Goal: Task Accomplishment & Management: Use online tool/utility

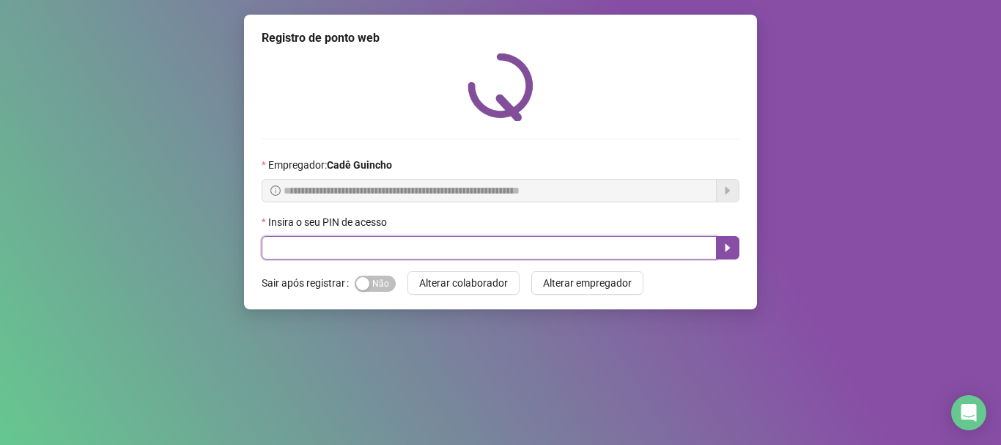
click at [479, 258] on input "text" at bounding box center [489, 247] width 455 height 23
type input "*****"
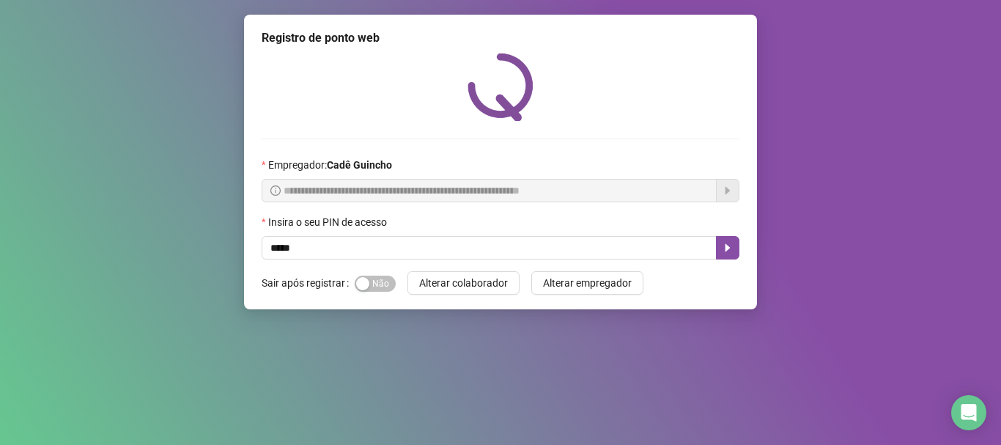
drag, startPoint x: 368, startPoint y: 284, endPoint x: 440, endPoint y: 268, distance: 73.5
click at [370, 284] on span "Sim Não" at bounding box center [375, 284] width 41 height 16
click at [723, 243] on icon "caret-right" at bounding box center [728, 248] width 12 height 12
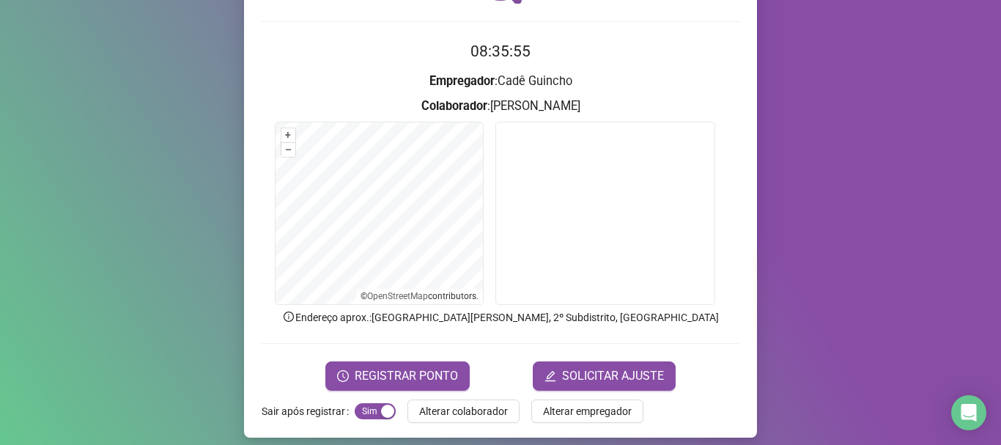
scroll to position [128, 0]
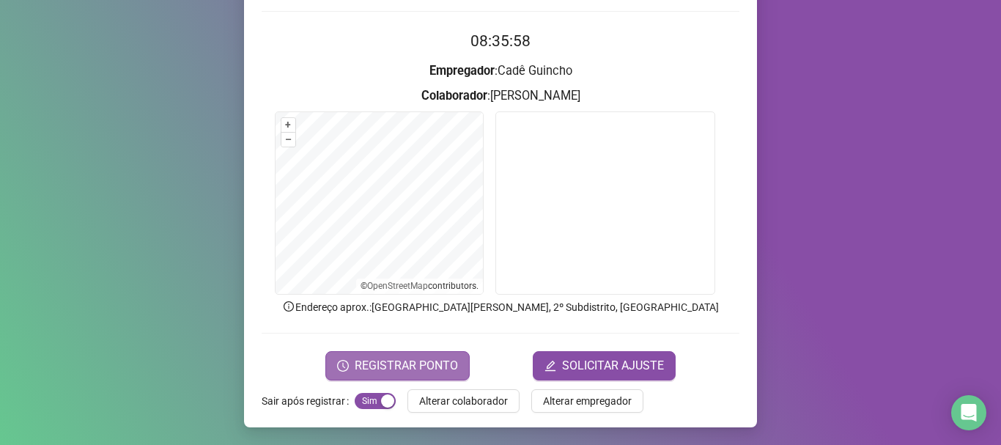
click at [419, 357] on span "REGISTRAR PONTO" at bounding box center [406, 366] width 103 height 18
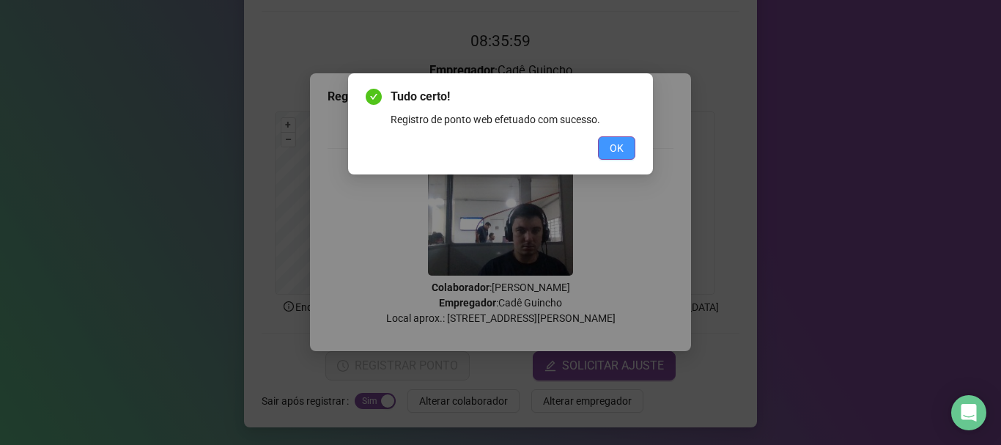
click at [632, 147] on div "Tudo certo! Registro de ponto web efetuado com sucesso. OK" at bounding box center [500, 123] width 305 height 101
click at [632, 147] on button "OK" at bounding box center [616, 147] width 37 height 23
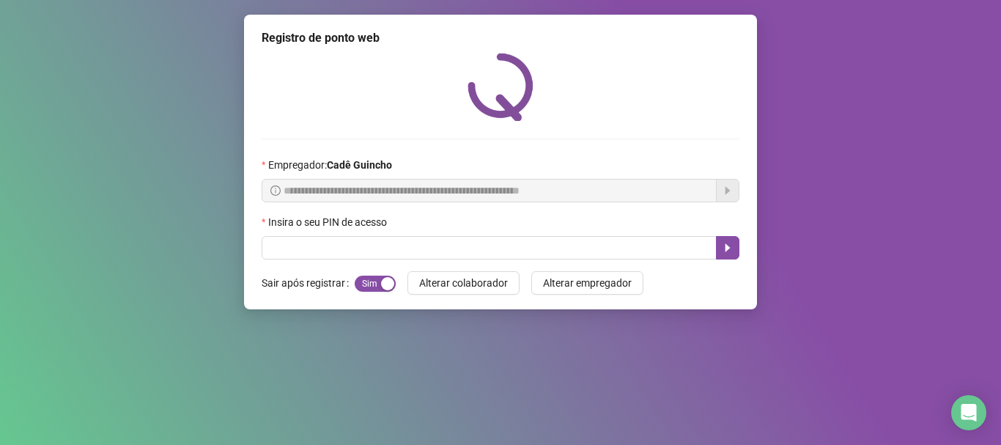
scroll to position [0, 0]
click at [78, 139] on div "**********" at bounding box center [500, 222] width 1001 height 445
